Goal: Task Accomplishment & Management: Use online tool/utility

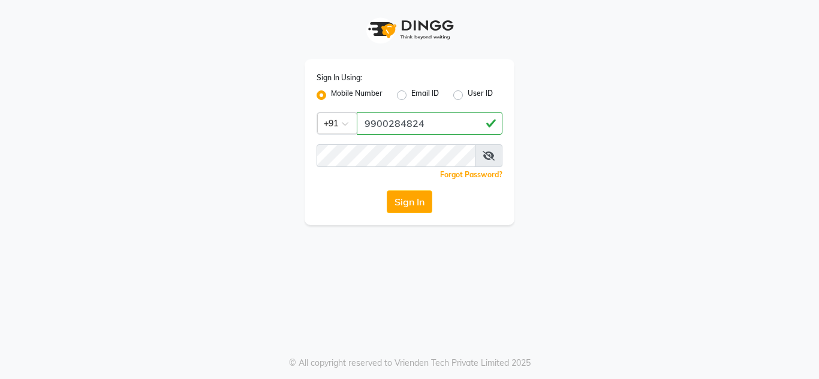
type input "9900284824"
click at [411, 197] on button "Sign In" at bounding box center [410, 202] width 46 height 23
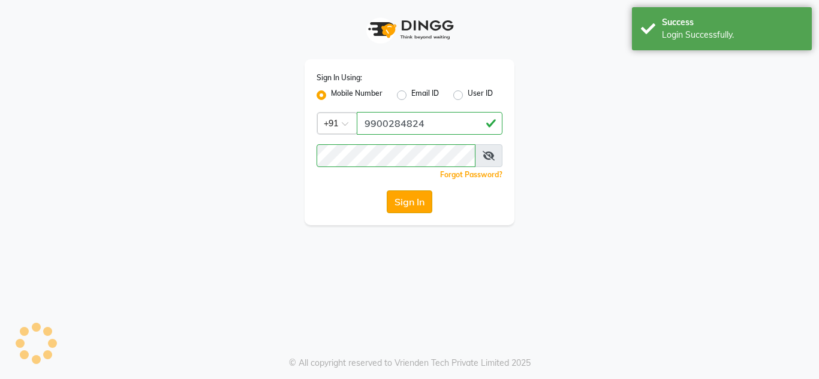
click at [408, 204] on button "Sign In" at bounding box center [410, 202] width 46 height 23
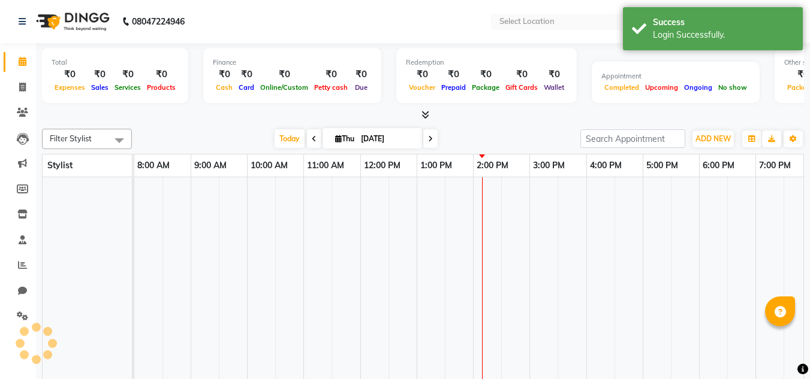
select select "en"
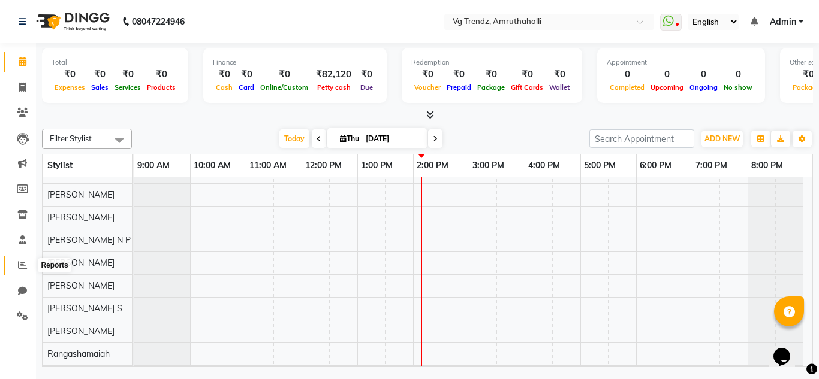
click at [20, 268] on icon at bounding box center [22, 265] width 9 height 9
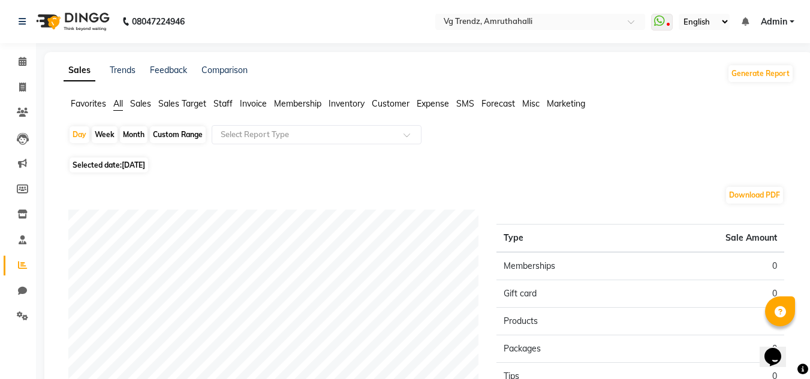
click at [129, 137] on div "Month" at bounding box center [134, 134] width 28 height 17
select select "9"
select select "2025"
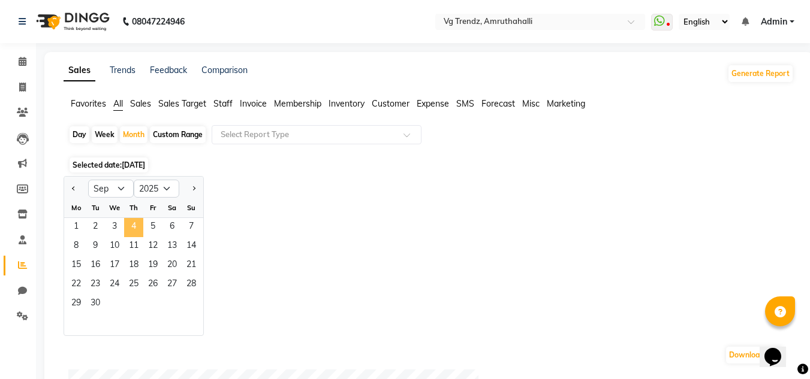
click at [140, 231] on span "4" at bounding box center [133, 227] width 19 height 19
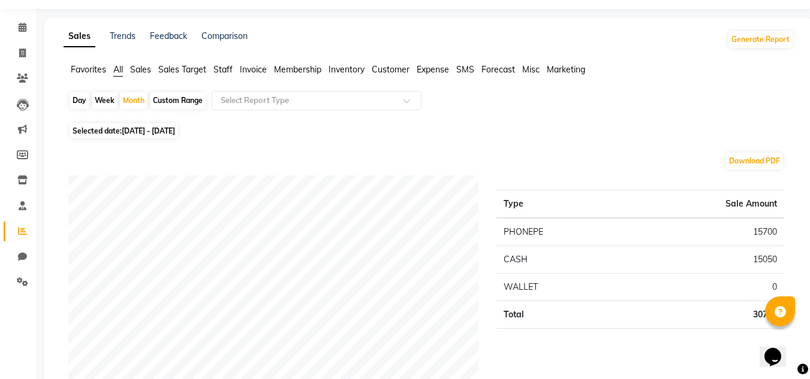
scroll to position [16, 0]
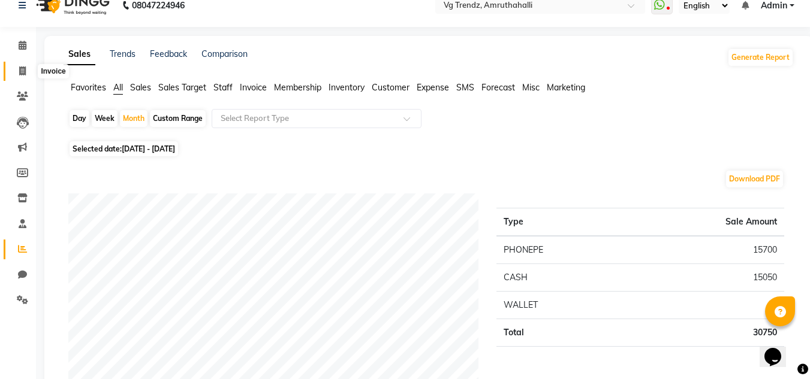
click at [19, 73] on icon at bounding box center [22, 71] width 7 height 9
select select "service"
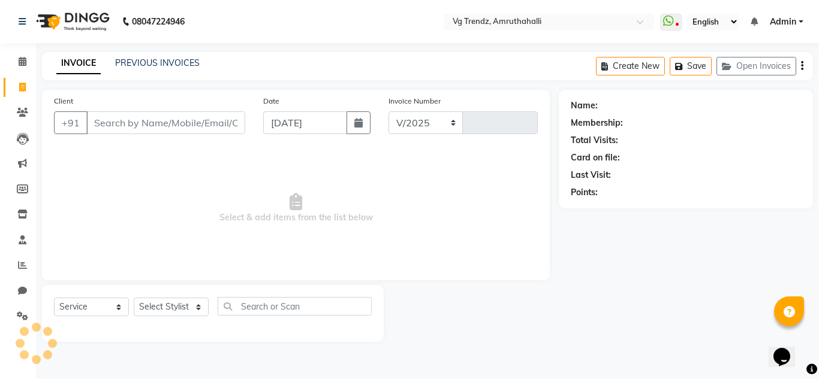
select select "5536"
type input "2375"
click at [20, 263] on icon at bounding box center [22, 265] width 9 height 9
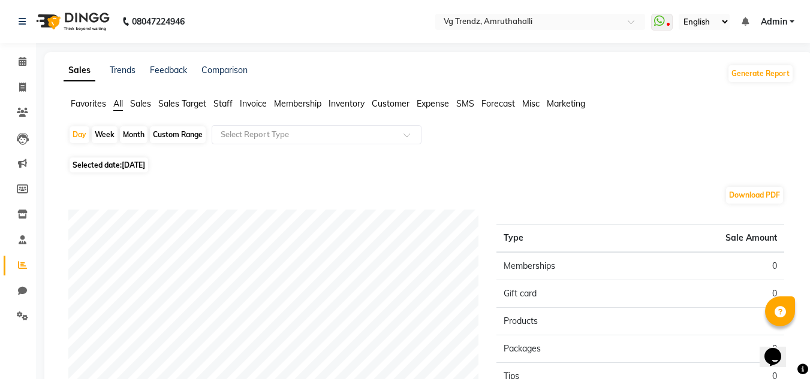
click at [135, 133] on div "Month" at bounding box center [134, 134] width 28 height 17
select select "9"
select select "2025"
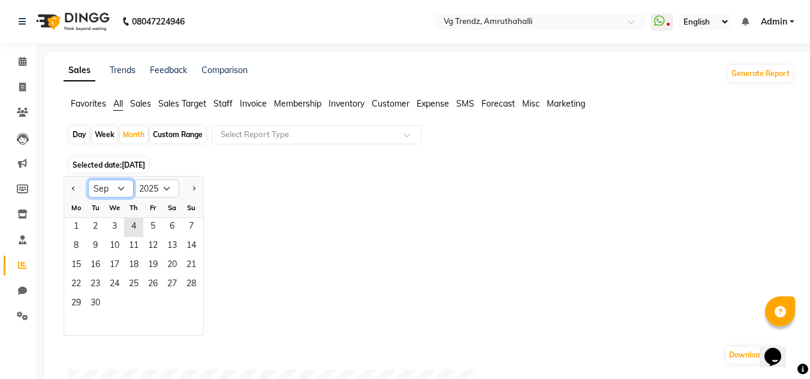
click at [119, 187] on select "Jan Feb Mar Apr May Jun [DATE] Aug Sep Oct Nov Dec" at bounding box center [111, 189] width 46 height 18
select select "8"
click at [88, 180] on select "Jan Feb Mar Apr May Jun [DATE] Aug Sep Oct Nov Dec" at bounding box center [111, 189] width 46 height 18
click at [152, 228] on span "1" at bounding box center [152, 227] width 19 height 19
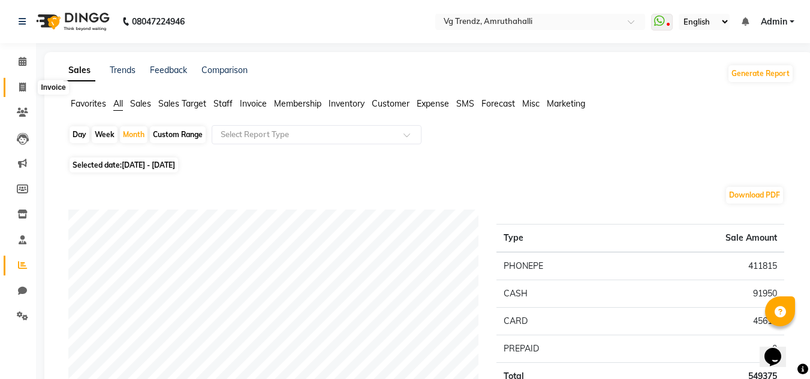
click at [19, 92] on span at bounding box center [22, 88] width 21 height 14
select select "service"
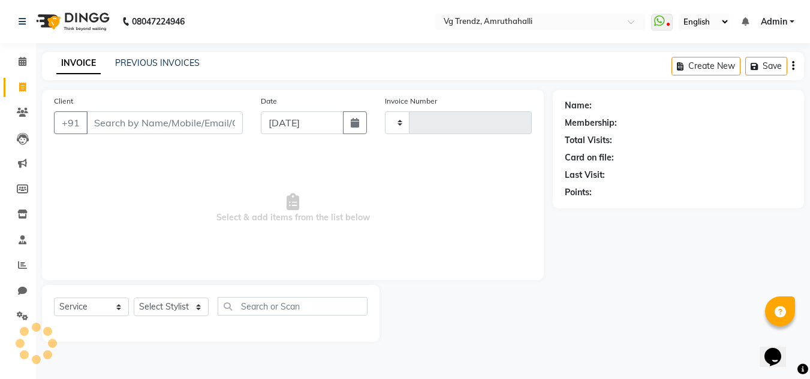
type input "2375"
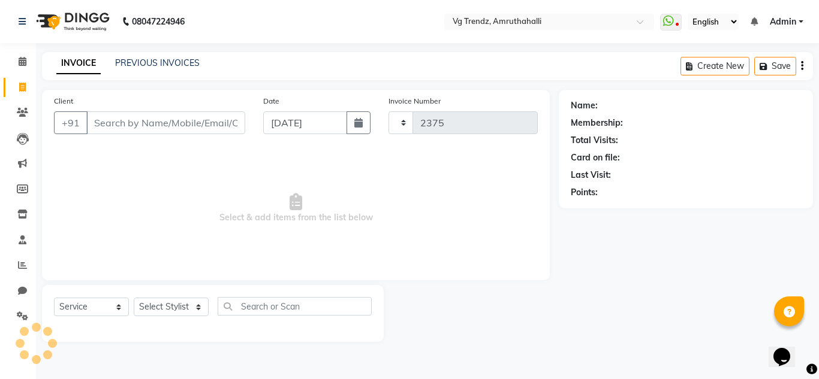
select select "5536"
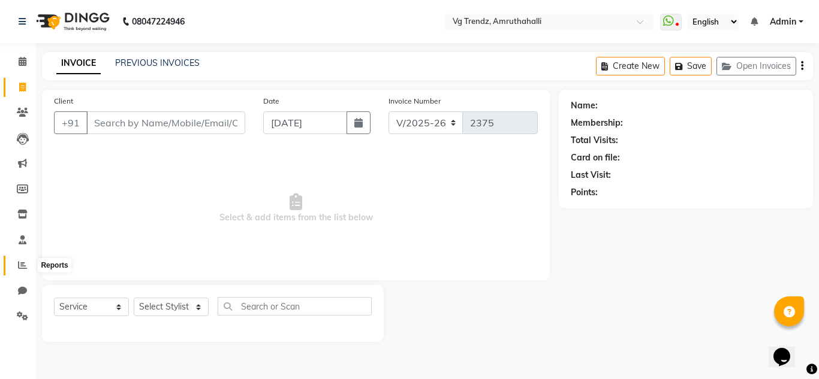
click at [20, 268] on icon at bounding box center [22, 265] width 9 height 9
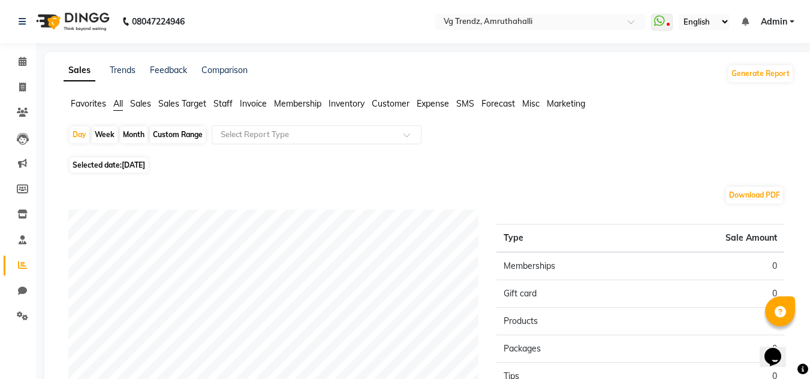
click at [136, 136] on div "Month" at bounding box center [134, 134] width 28 height 17
select select "9"
select select "2025"
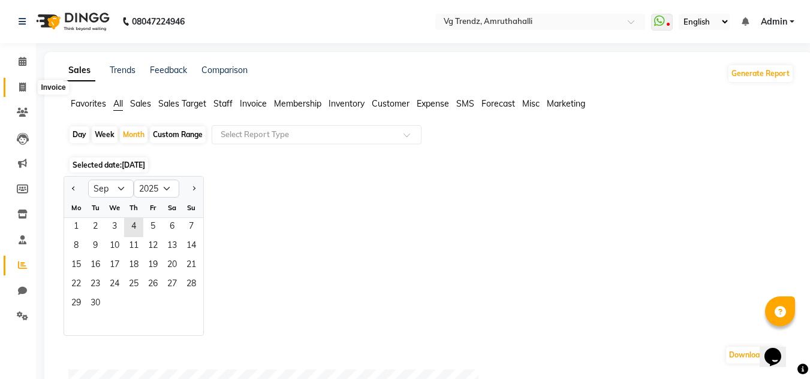
click at [25, 89] on icon at bounding box center [22, 87] width 7 height 9
select select "service"
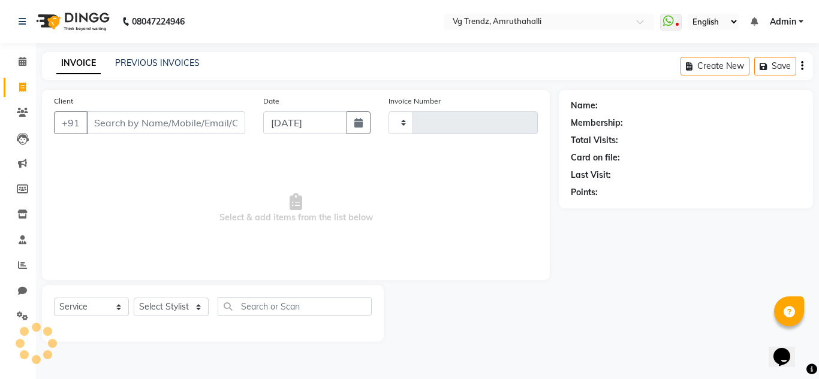
type input "2375"
select select "5536"
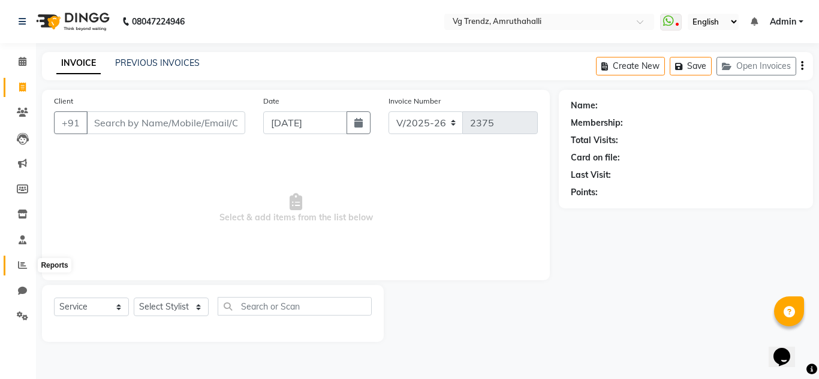
click at [22, 267] on icon at bounding box center [22, 265] width 9 height 9
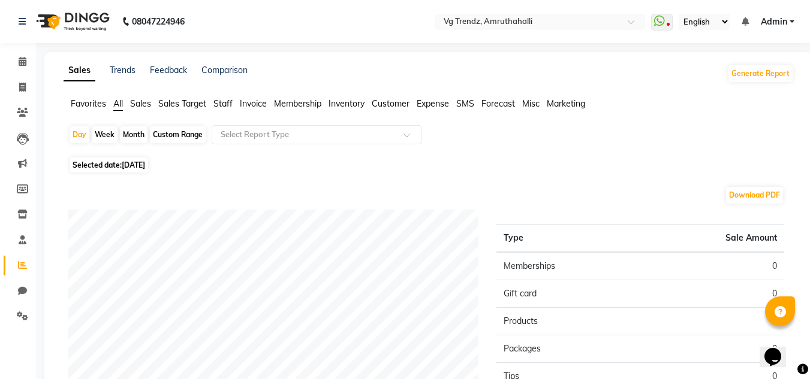
click at [128, 139] on div "Month" at bounding box center [134, 134] width 28 height 17
select select "9"
select select "2025"
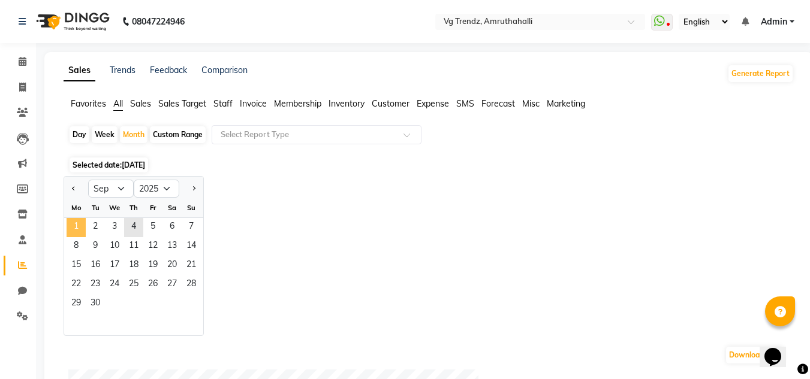
click at [80, 226] on span "1" at bounding box center [76, 227] width 19 height 19
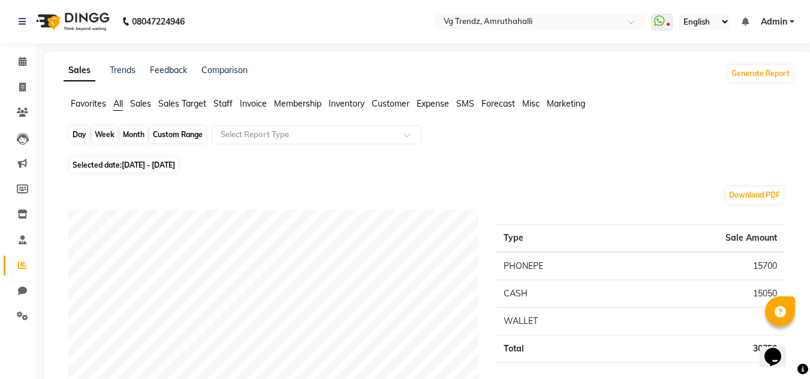
click at [134, 139] on div "Month" at bounding box center [134, 134] width 28 height 17
select select "9"
select select "2025"
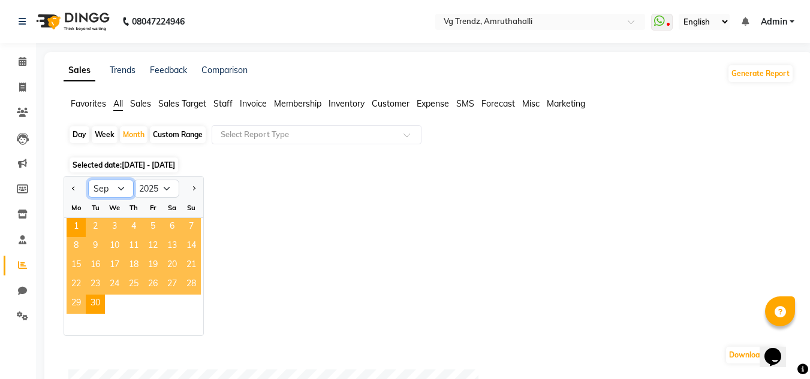
click at [119, 188] on select "Jan Feb Mar Apr May Jun [DATE] Aug Sep Oct Nov Dec" at bounding box center [111, 189] width 46 height 18
select select "8"
click at [88, 180] on select "Jan Feb Mar Apr May Jun [DATE] Aug Sep Oct Nov Dec" at bounding box center [111, 189] width 46 height 18
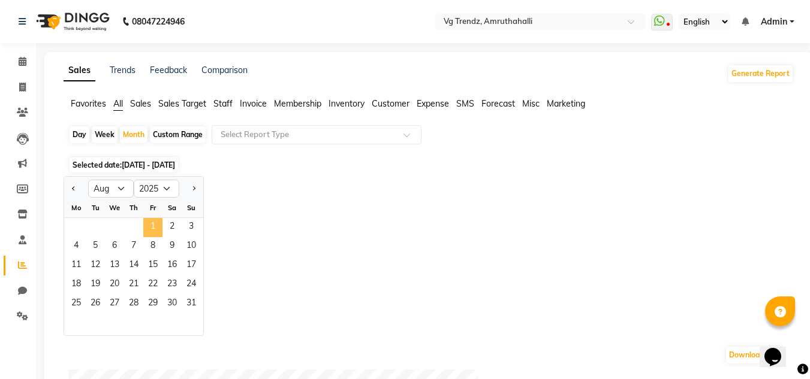
click at [152, 227] on span "1" at bounding box center [152, 227] width 19 height 19
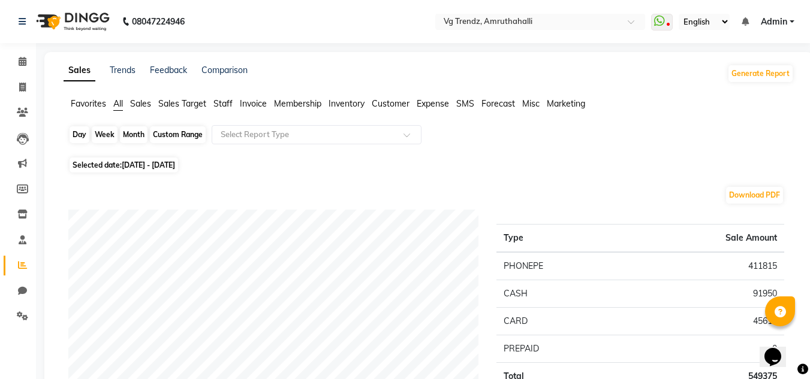
click at [131, 134] on div "Month" at bounding box center [134, 134] width 28 height 17
select select "8"
select select "2025"
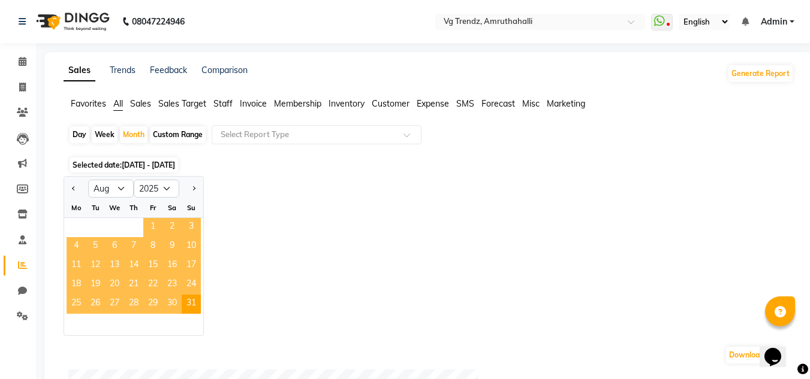
click at [153, 225] on span "1" at bounding box center [152, 227] width 19 height 19
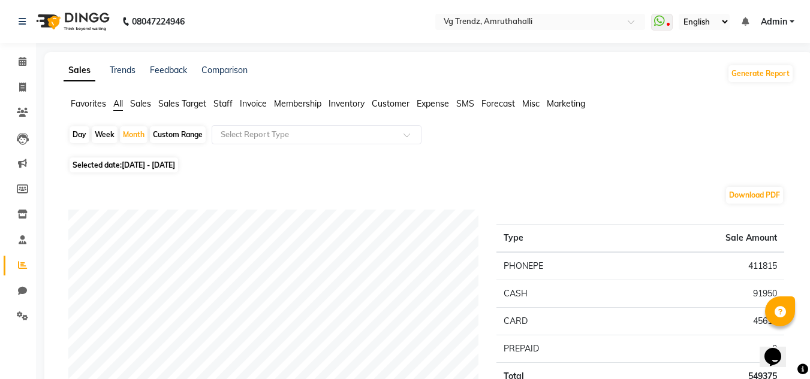
click at [104, 137] on div "Week" at bounding box center [105, 134] width 26 height 17
select select "8"
select select "2025"
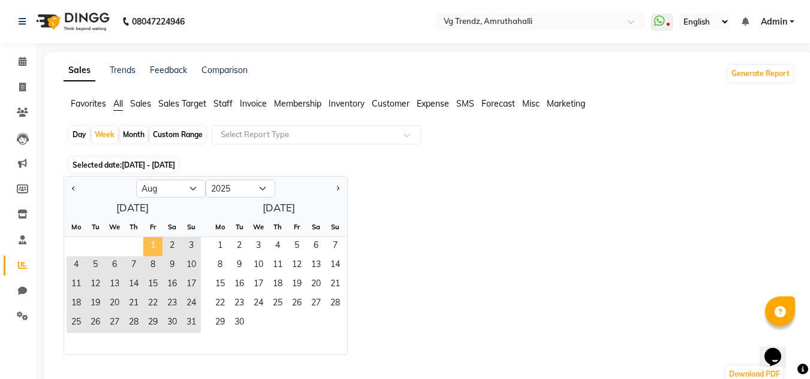
click at [153, 246] on span "1" at bounding box center [152, 246] width 19 height 19
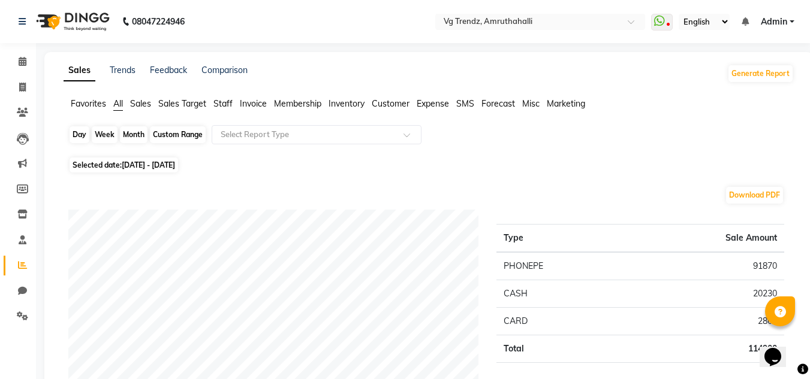
click at [99, 138] on div "Week" at bounding box center [105, 134] width 26 height 17
select select "8"
select select "2025"
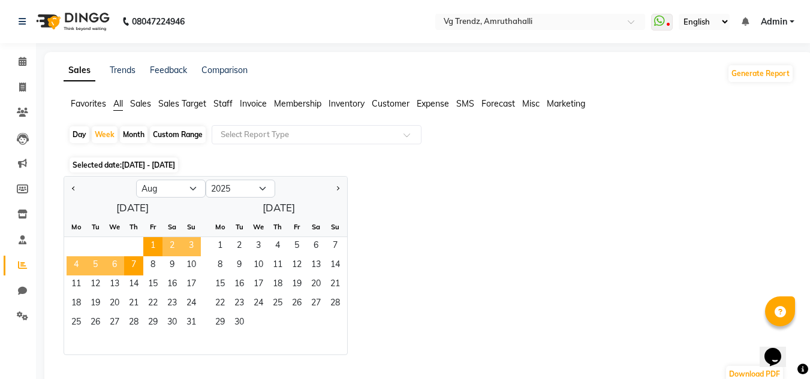
click at [131, 140] on div "Month" at bounding box center [134, 134] width 28 height 17
select select "8"
select select "2025"
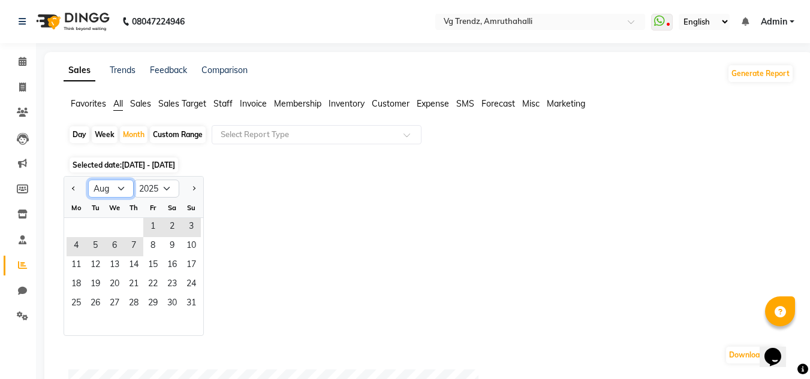
click at [125, 185] on select "Jan Feb Mar Apr May Jun [DATE] Aug Sep Oct Nov Dec" at bounding box center [111, 189] width 46 height 18
select select "9"
click at [88, 180] on select "Jan Feb Mar Apr May Jun [DATE] Aug Sep Oct Nov Dec" at bounding box center [111, 189] width 46 height 18
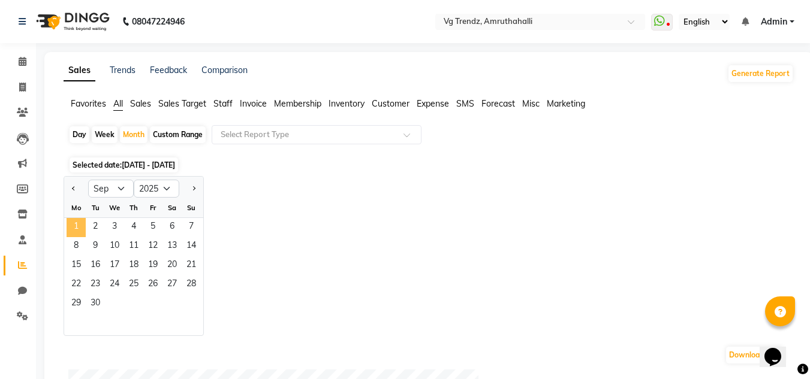
click at [76, 224] on span "1" at bounding box center [76, 227] width 19 height 19
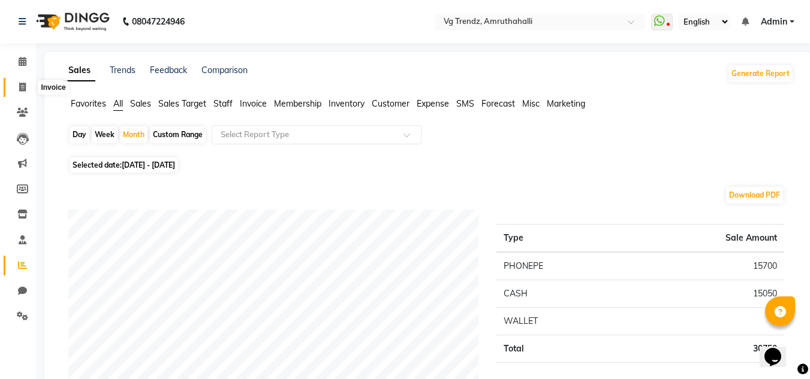
click at [19, 89] on icon at bounding box center [22, 87] width 7 height 9
select select "service"
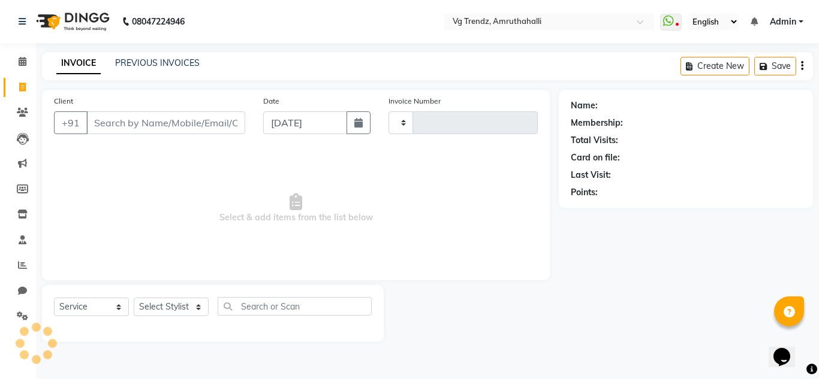
type input "2375"
select select "5536"
